Goal: Go to known website: Access a specific website the user already knows

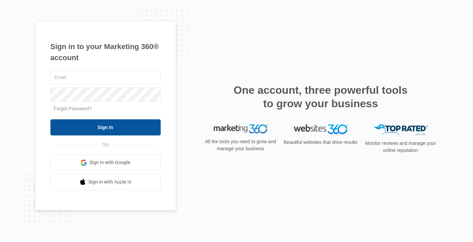
type input "[PERSON_NAME][EMAIL_ADDRESS][PERSON_NAME][DOMAIN_NAME]"
click at [97, 128] on input "Sign In" at bounding box center [105, 127] width 110 height 16
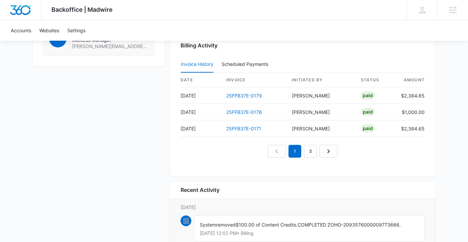
scroll to position [683, 0]
